Goal: Navigation & Orientation: Find specific page/section

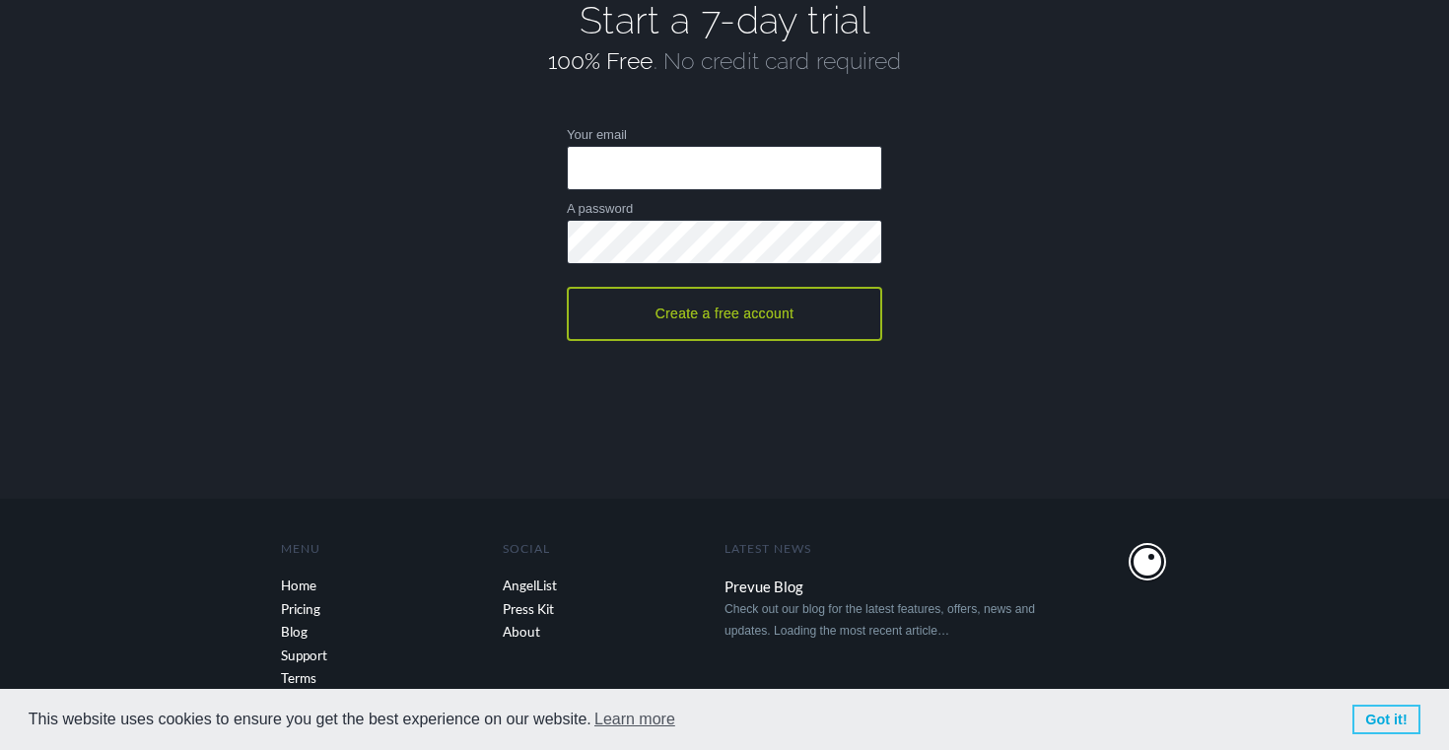
scroll to position [4370, 0]
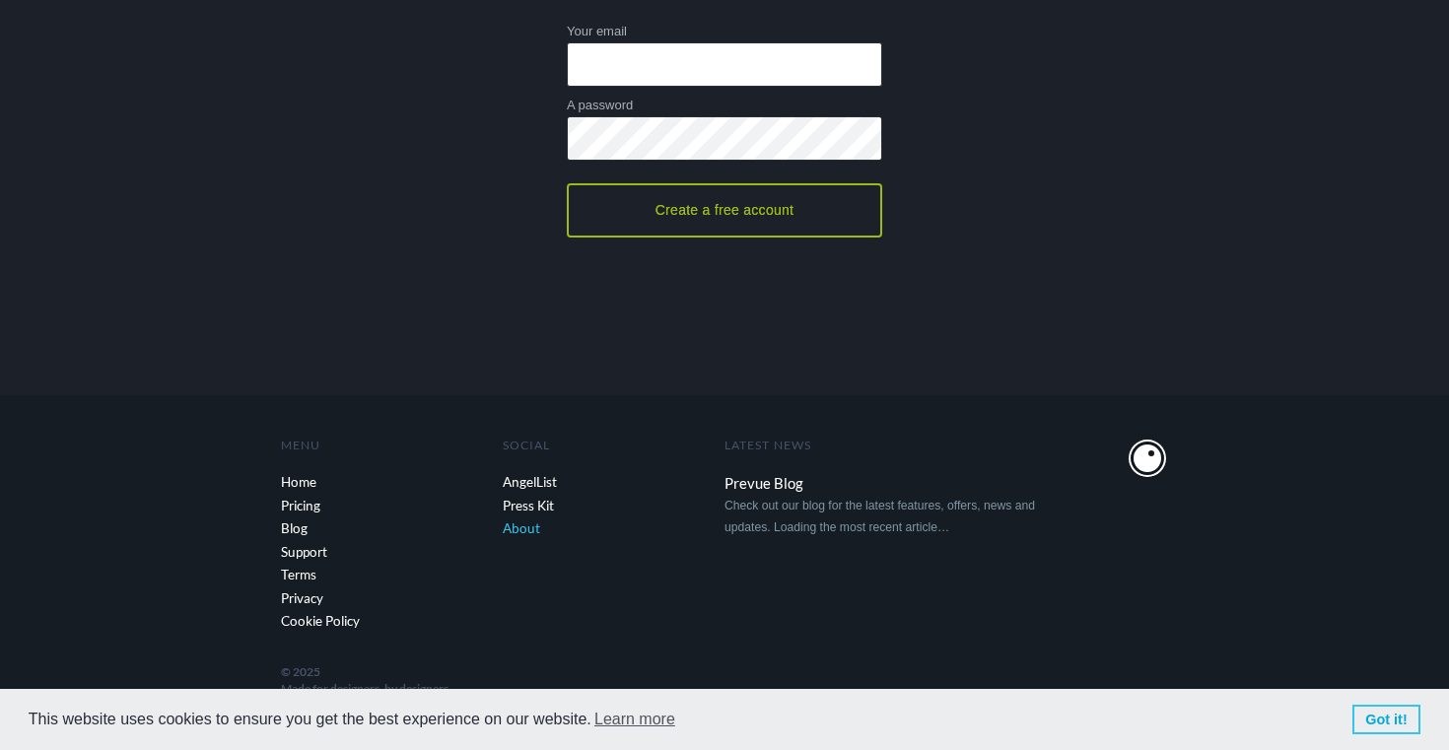
click at [528, 529] on link "About" at bounding box center [614, 529] width 222 height 24
